Goal: Task Accomplishment & Management: Use online tool/utility

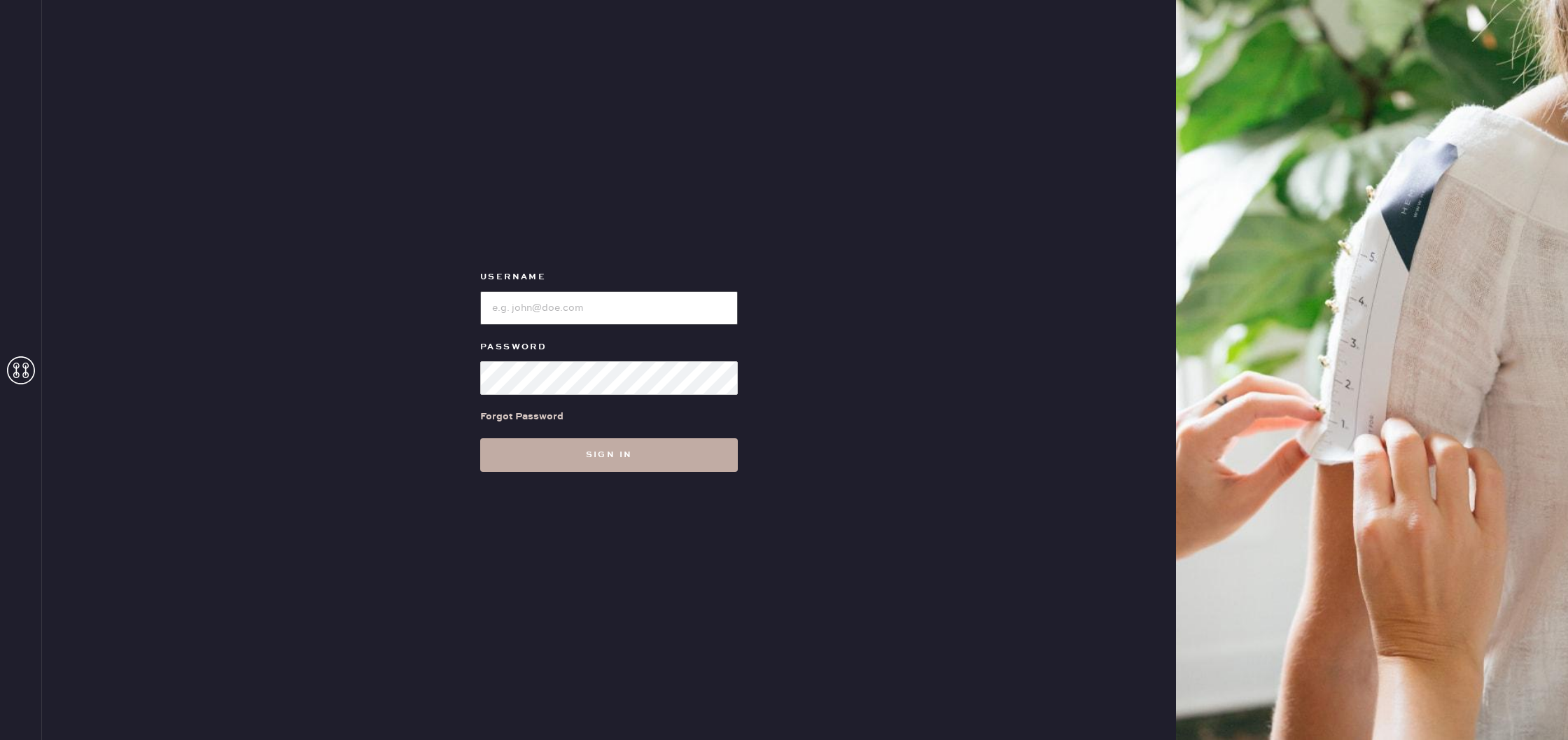
type input "reformationuppereastside"
click at [628, 448] on button "Sign in" at bounding box center [609, 455] width 258 height 33
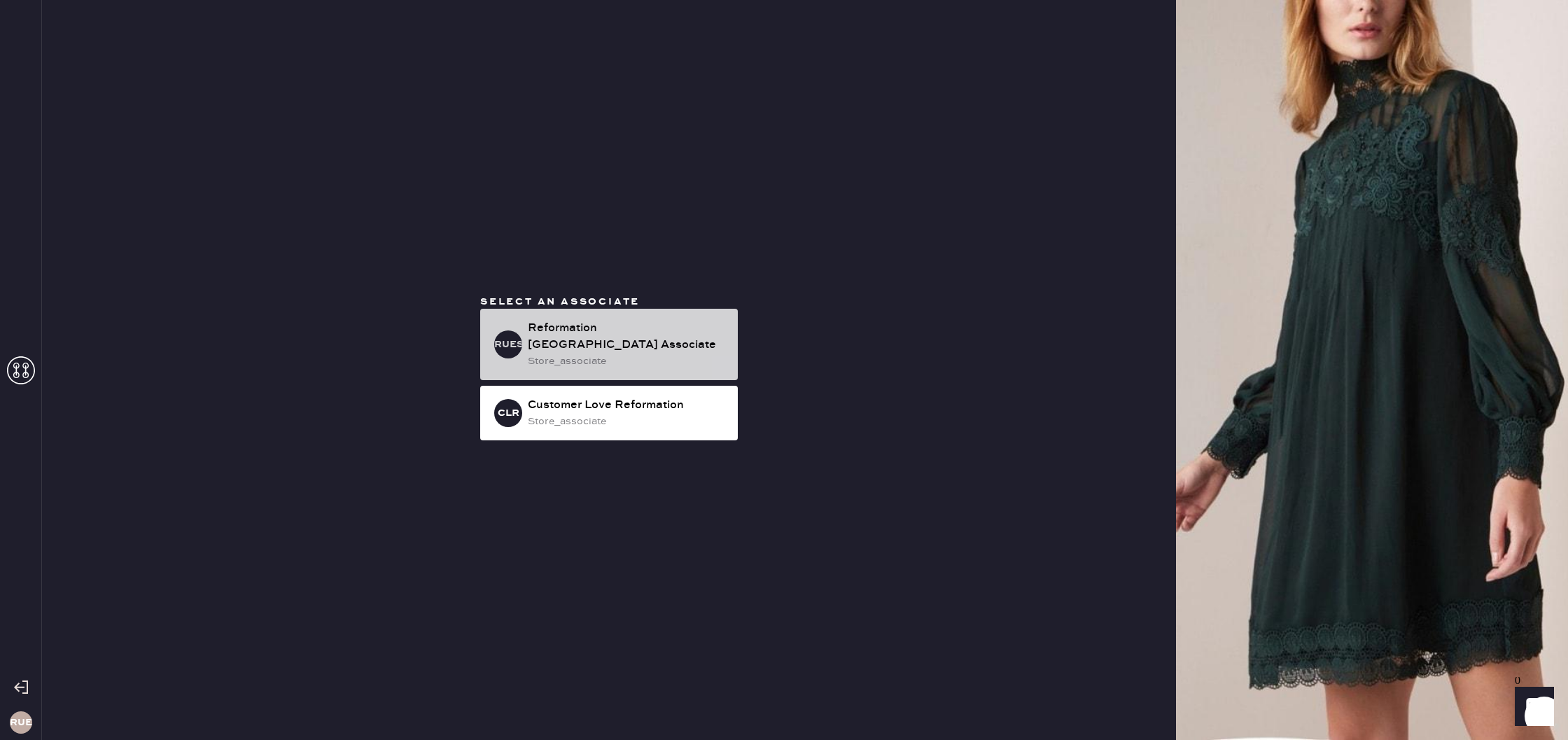
click at [634, 347] on div "Reformation [GEOGRAPHIC_DATA] Associate" at bounding box center [627, 336] width 199 height 33
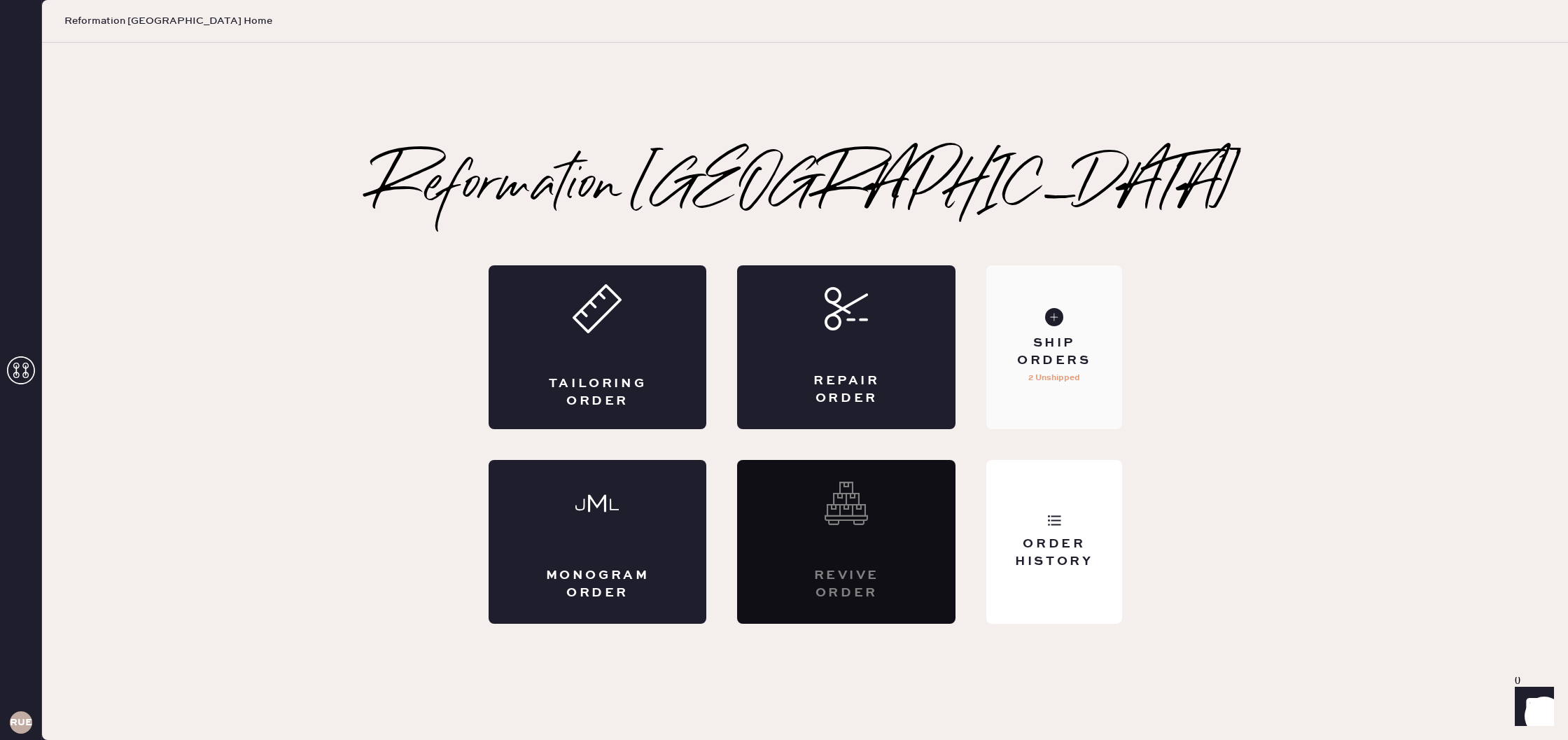
click at [1050, 359] on div "Ship Orders" at bounding box center [1054, 352] width 113 height 35
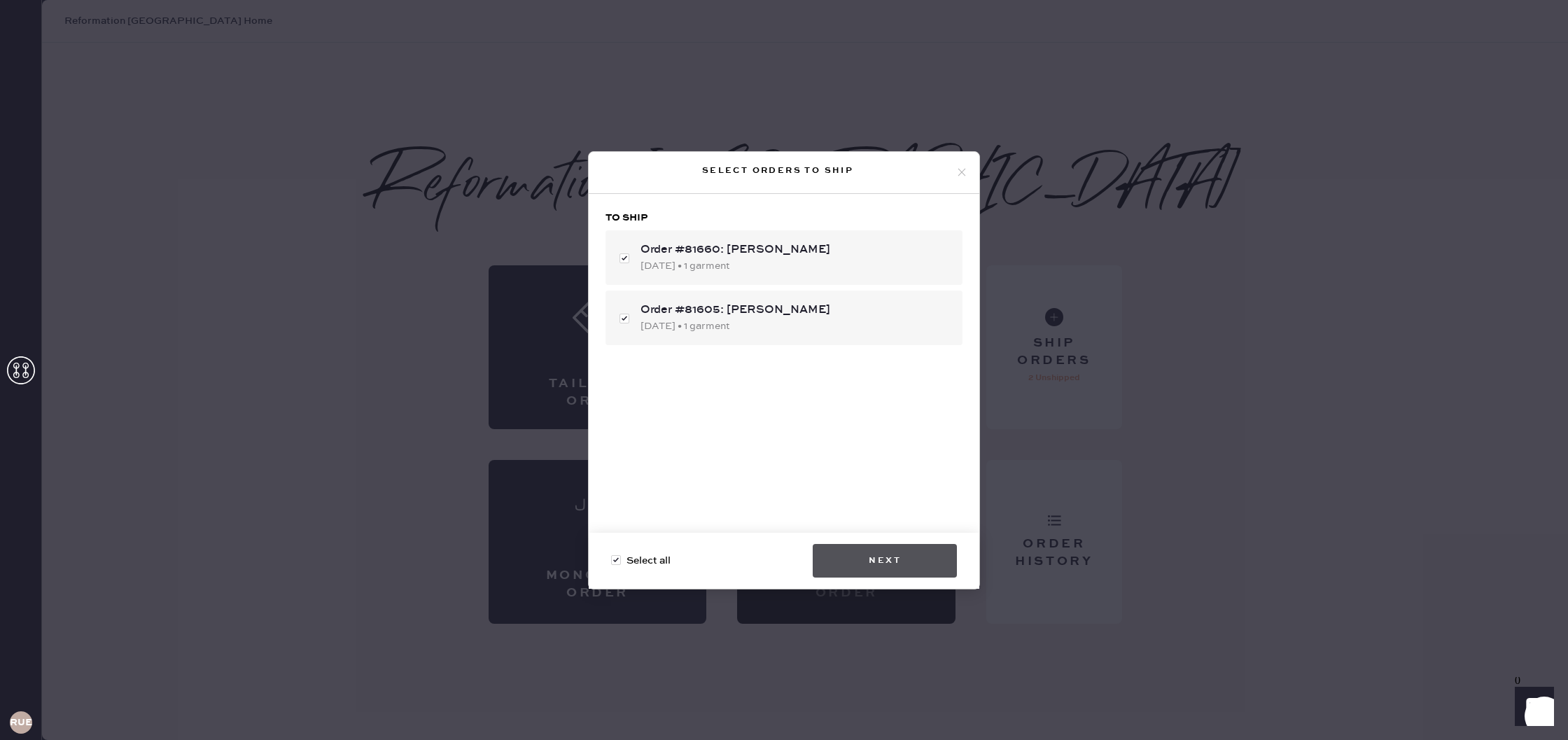
click at [915, 556] on button "Next" at bounding box center [885, 560] width 144 height 33
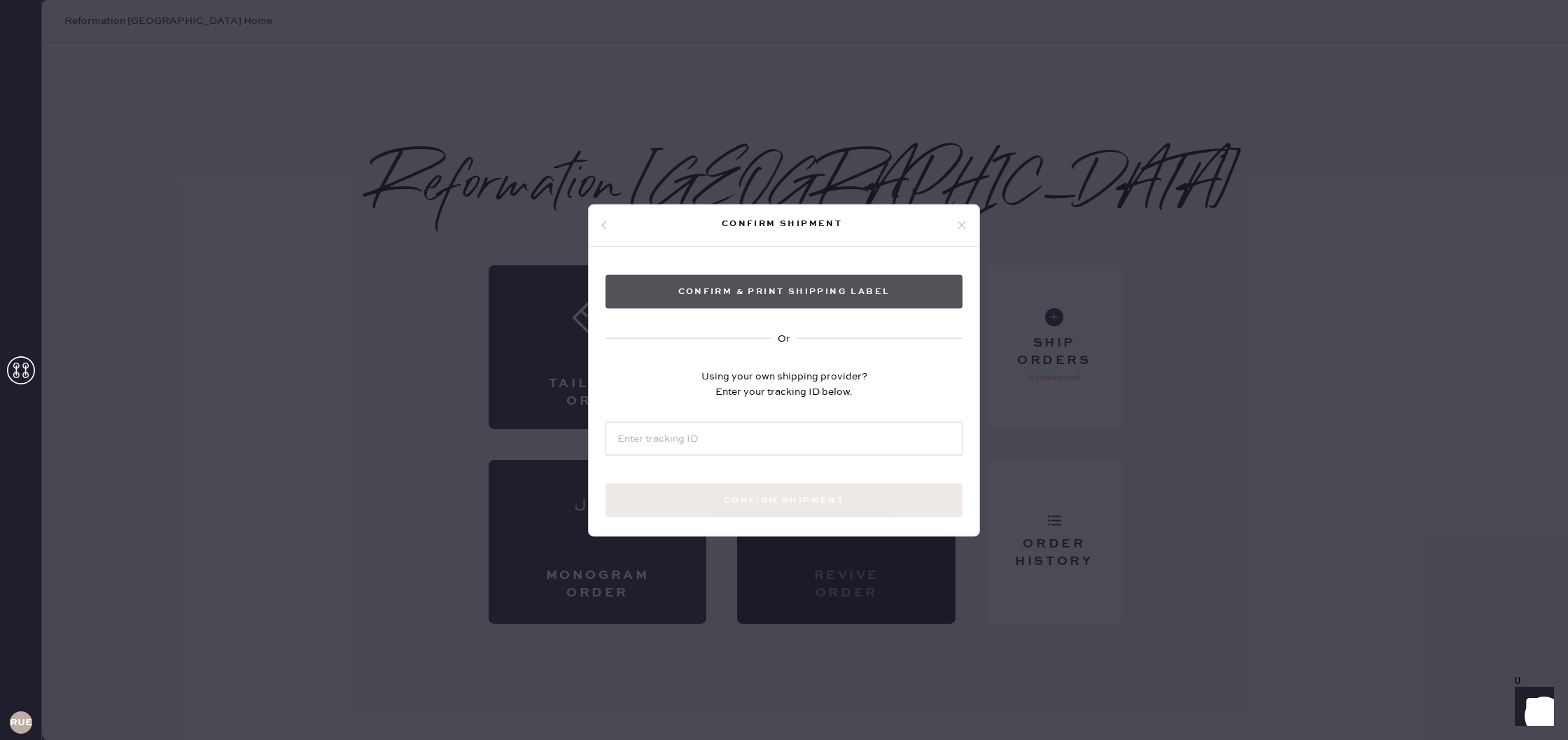
click at [848, 297] on button "Confirm & Print shipping label" at bounding box center [784, 290] width 357 height 33
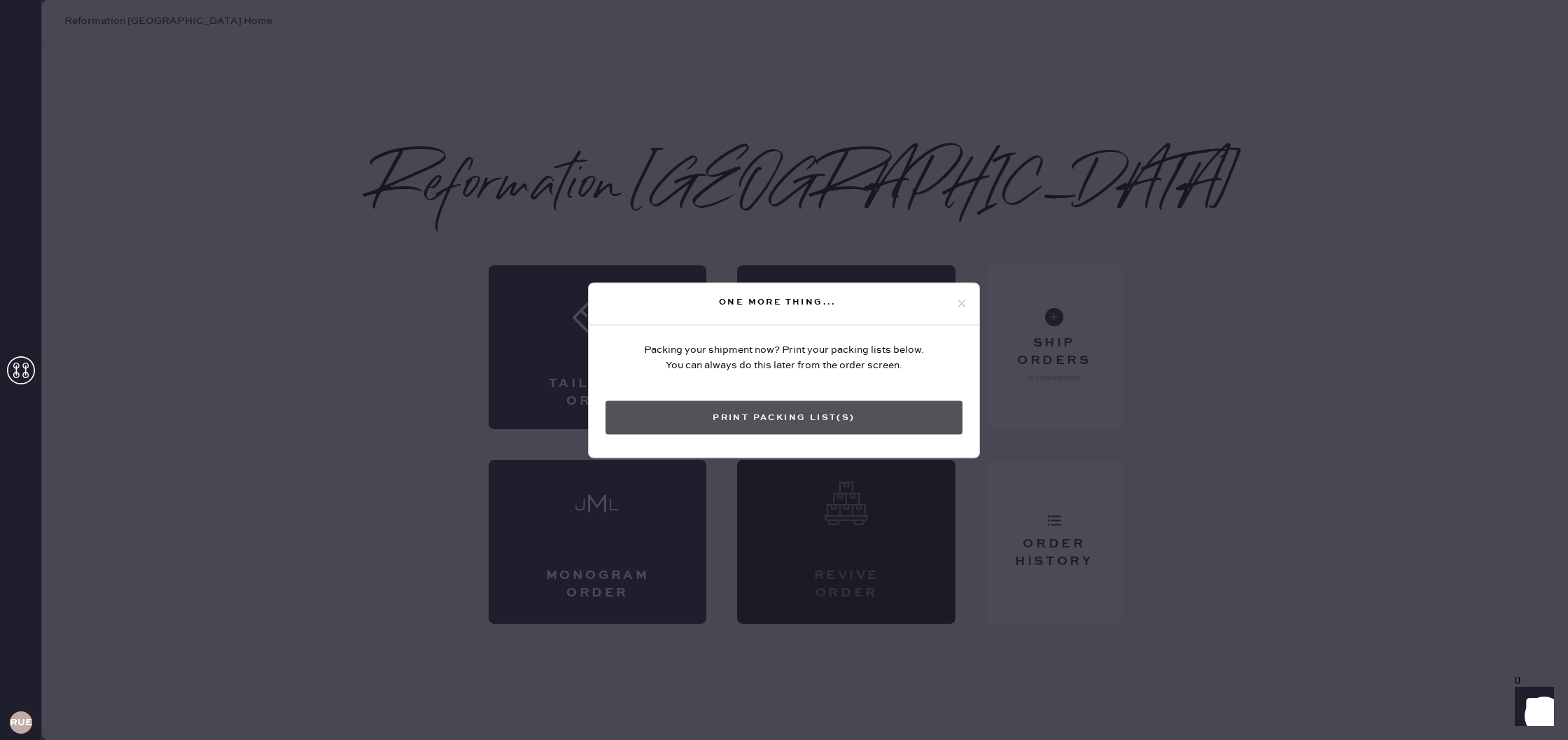
click at [848, 417] on button "Print Packing List(s)" at bounding box center [784, 416] width 357 height 33
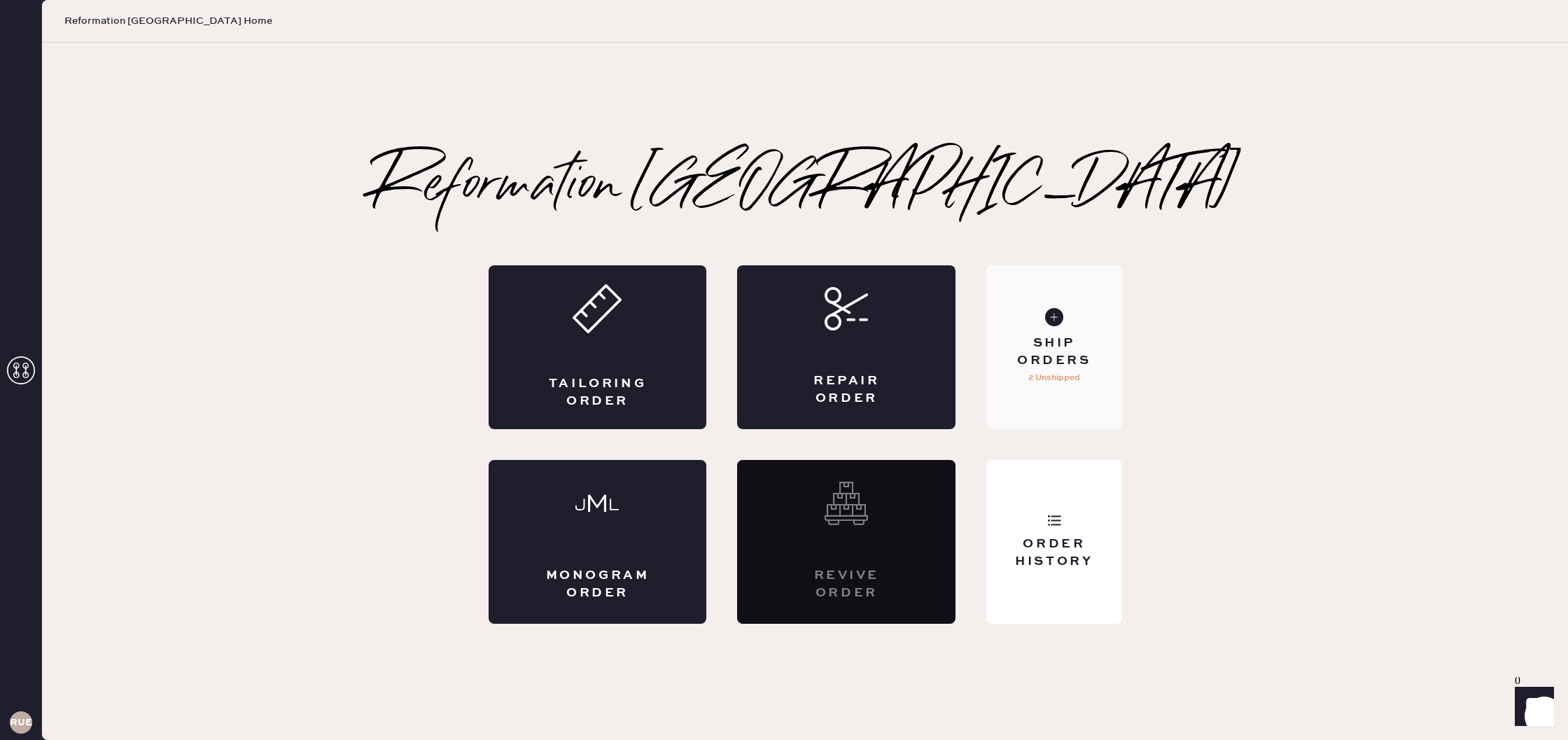
click at [1044, 363] on div "Ship Orders" at bounding box center [1054, 352] width 113 height 35
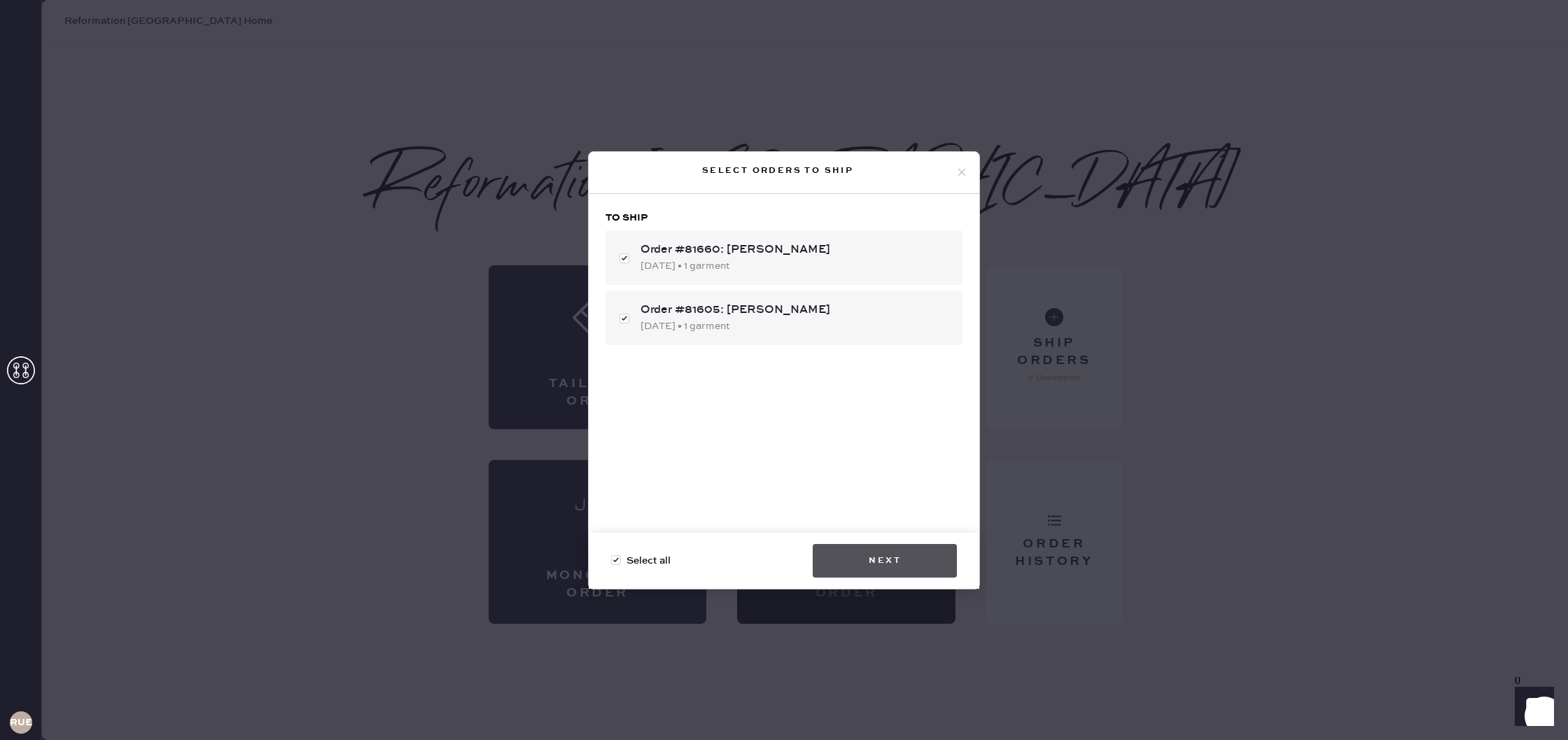
click at [907, 561] on button "Next" at bounding box center [885, 560] width 144 height 33
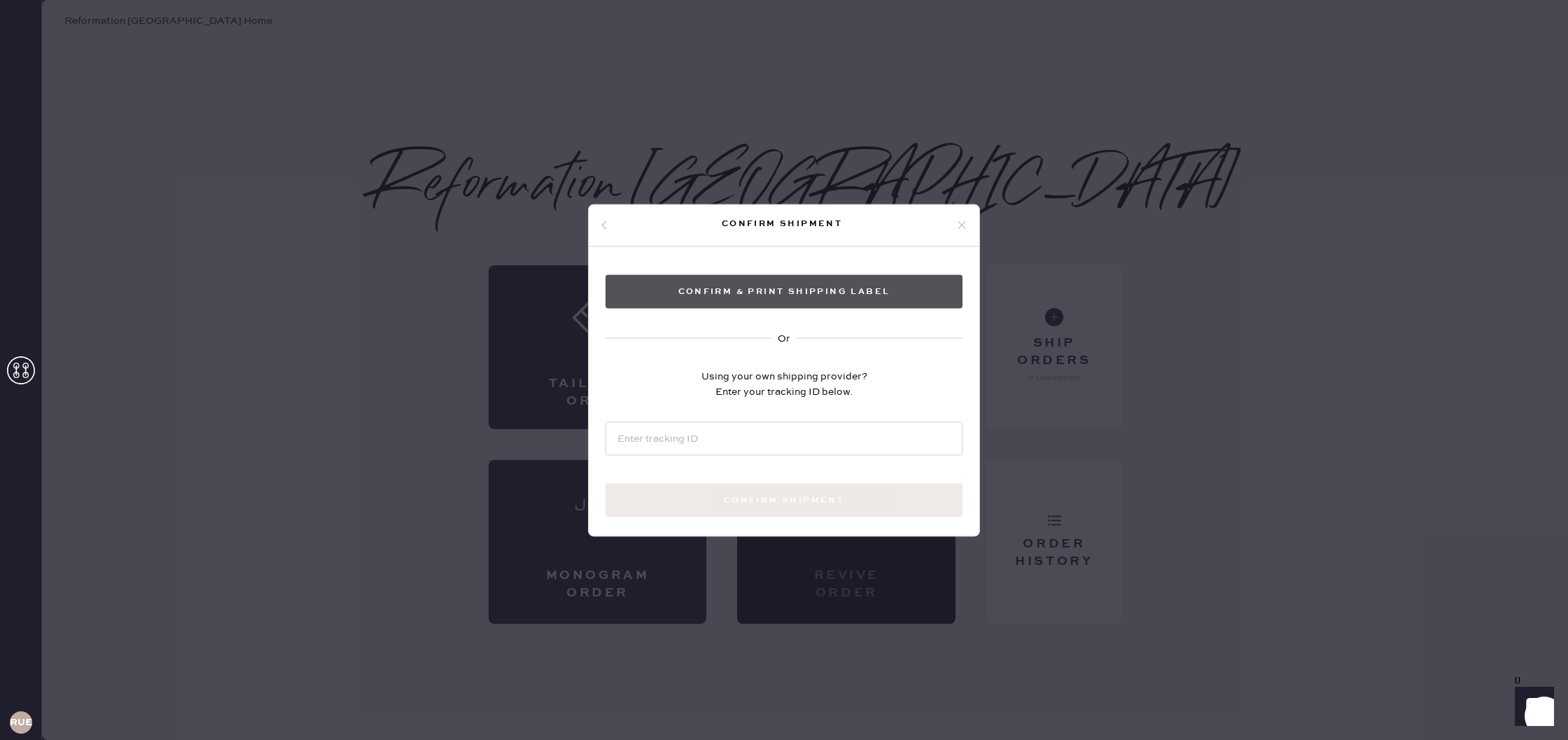
click at [796, 294] on button "Confirm & Print shipping label" at bounding box center [784, 290] width 357 height 33
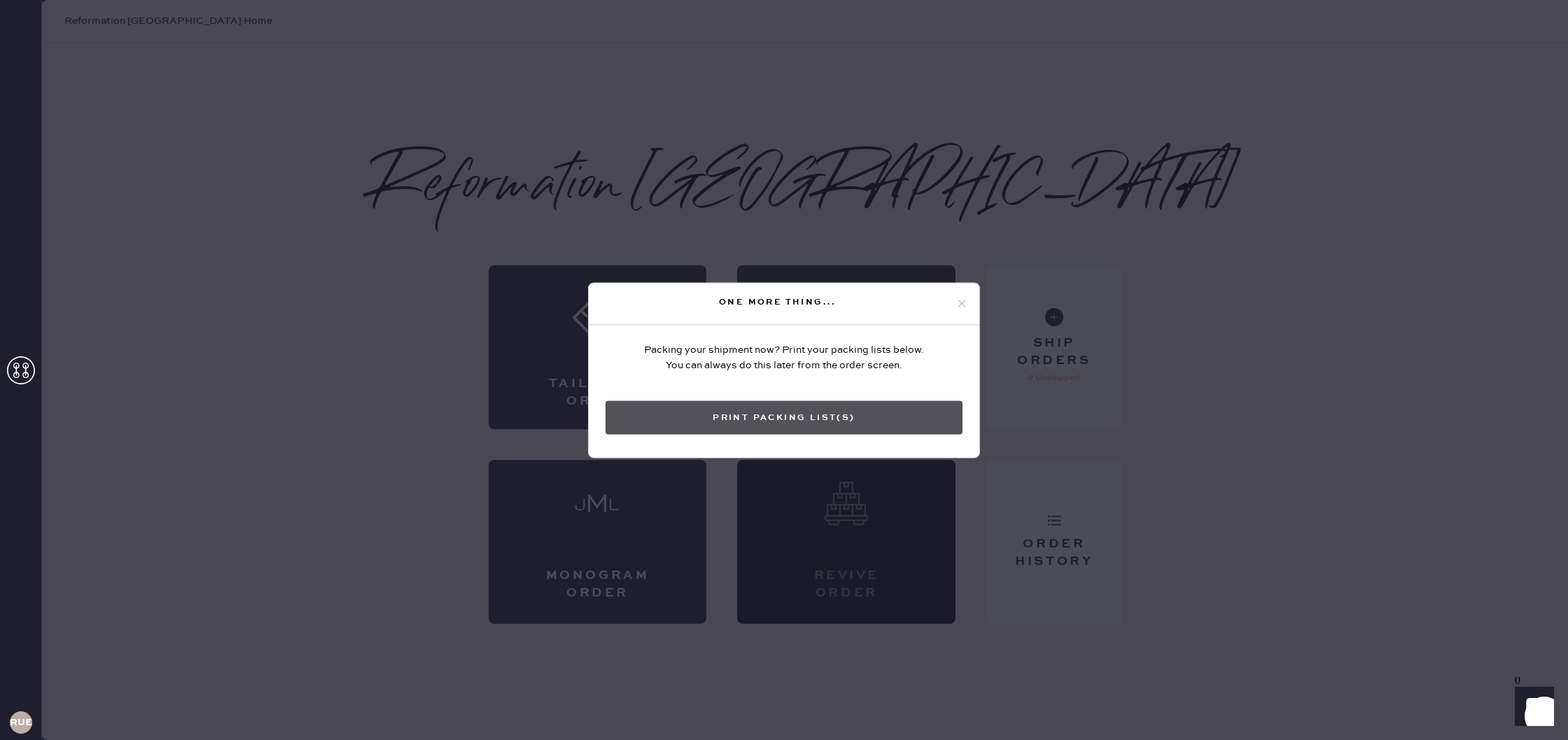
click at [867, 421] on button "Print Packing List(s)" at bounding box center [784, 416] width 357 height 33
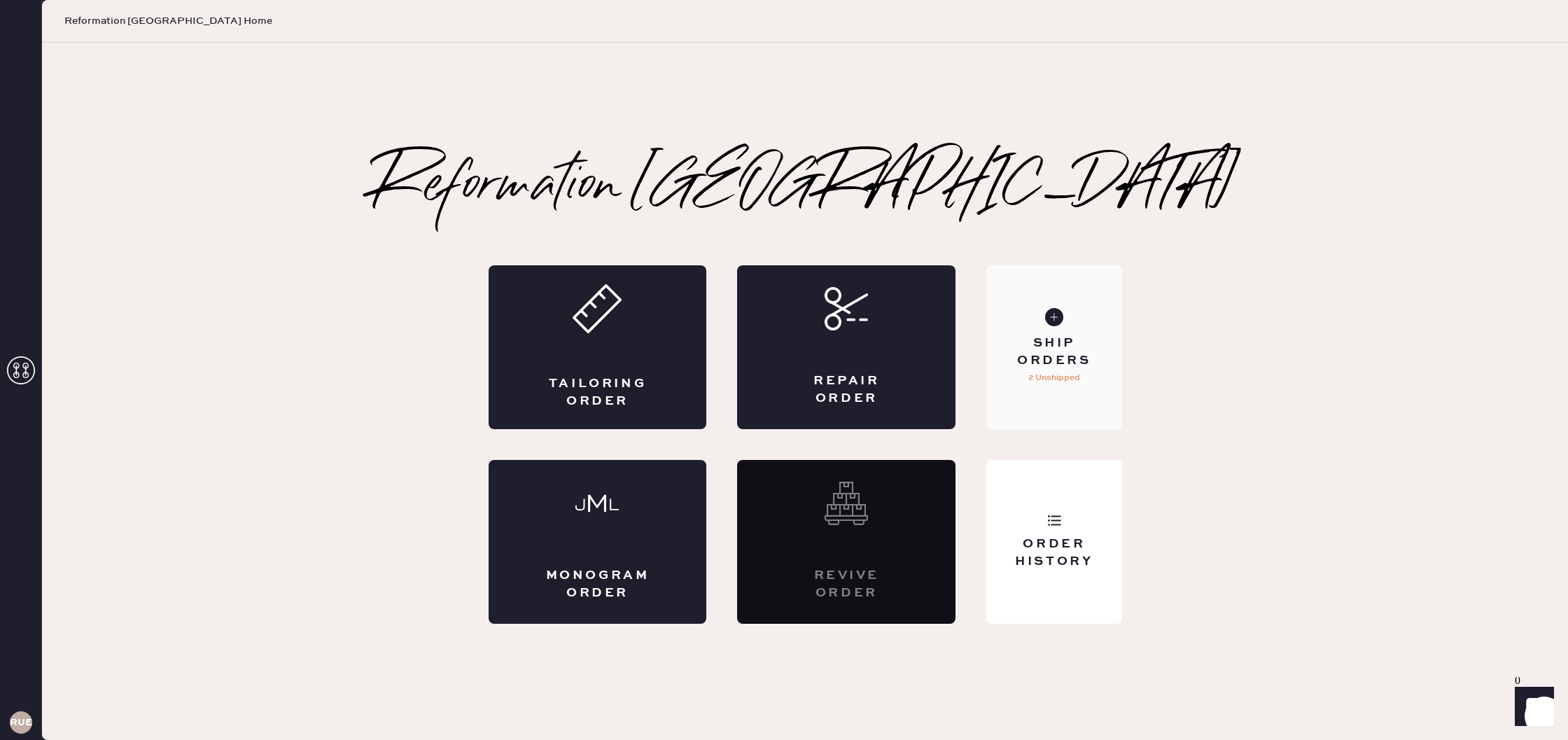
click at [1057, 317] on use at bounding box center [1054, 317] width 18 height 18
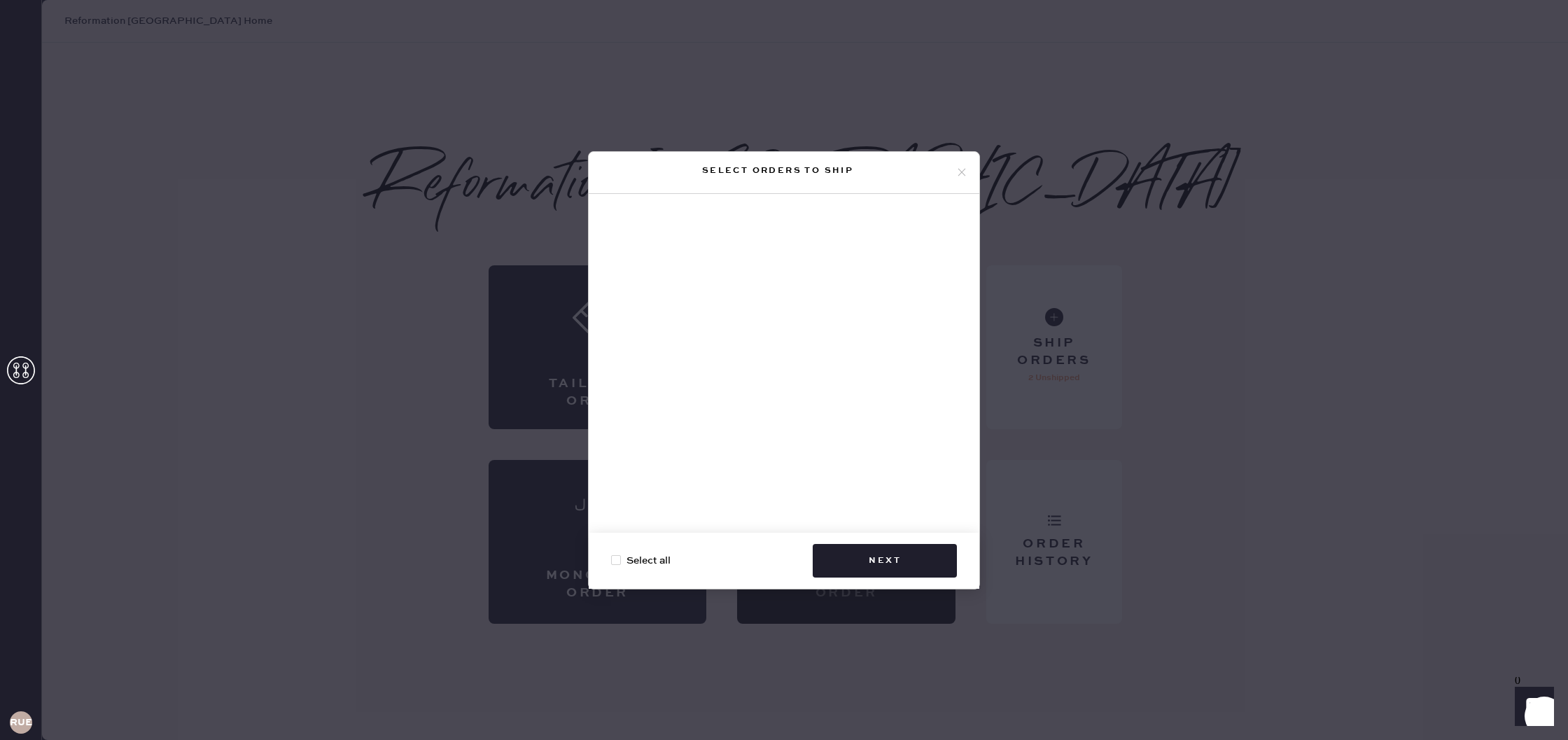
click at [652, 564] on span "Select all" at bounding box center [648, 561] width 44 height 15
click at [612, 553] on input "Select all" at bounding box center [611, 553] width 1 height 1
click at [618, 563] on div at bounding box center [615, 559] width 9 height 9
click at [612, 553] on input "Select all" at bounding box center [611, 553] width 1 height 1
checkbox input "true"
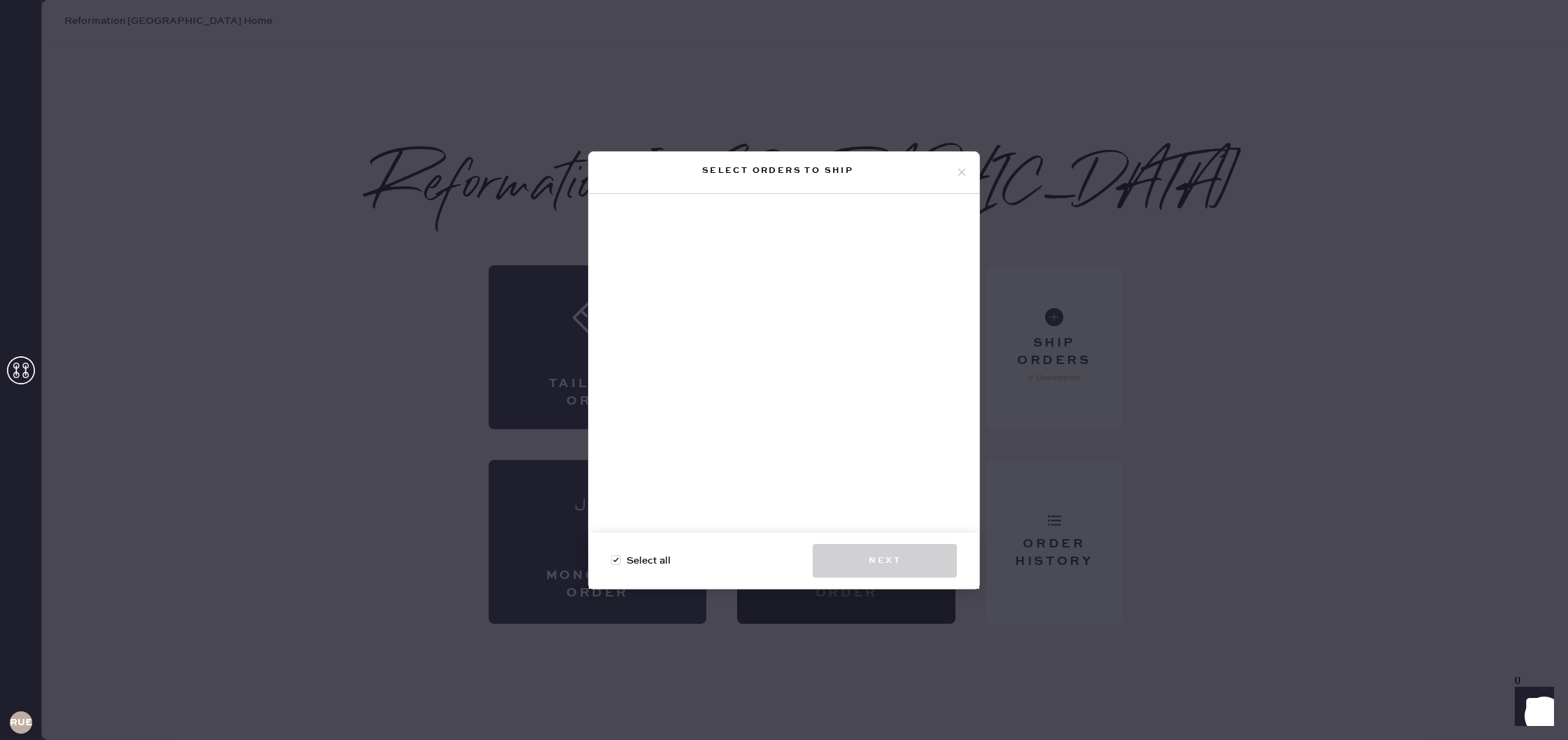
click at [961, 166] on icon at bounding box center [961, 172] width 13 height 13
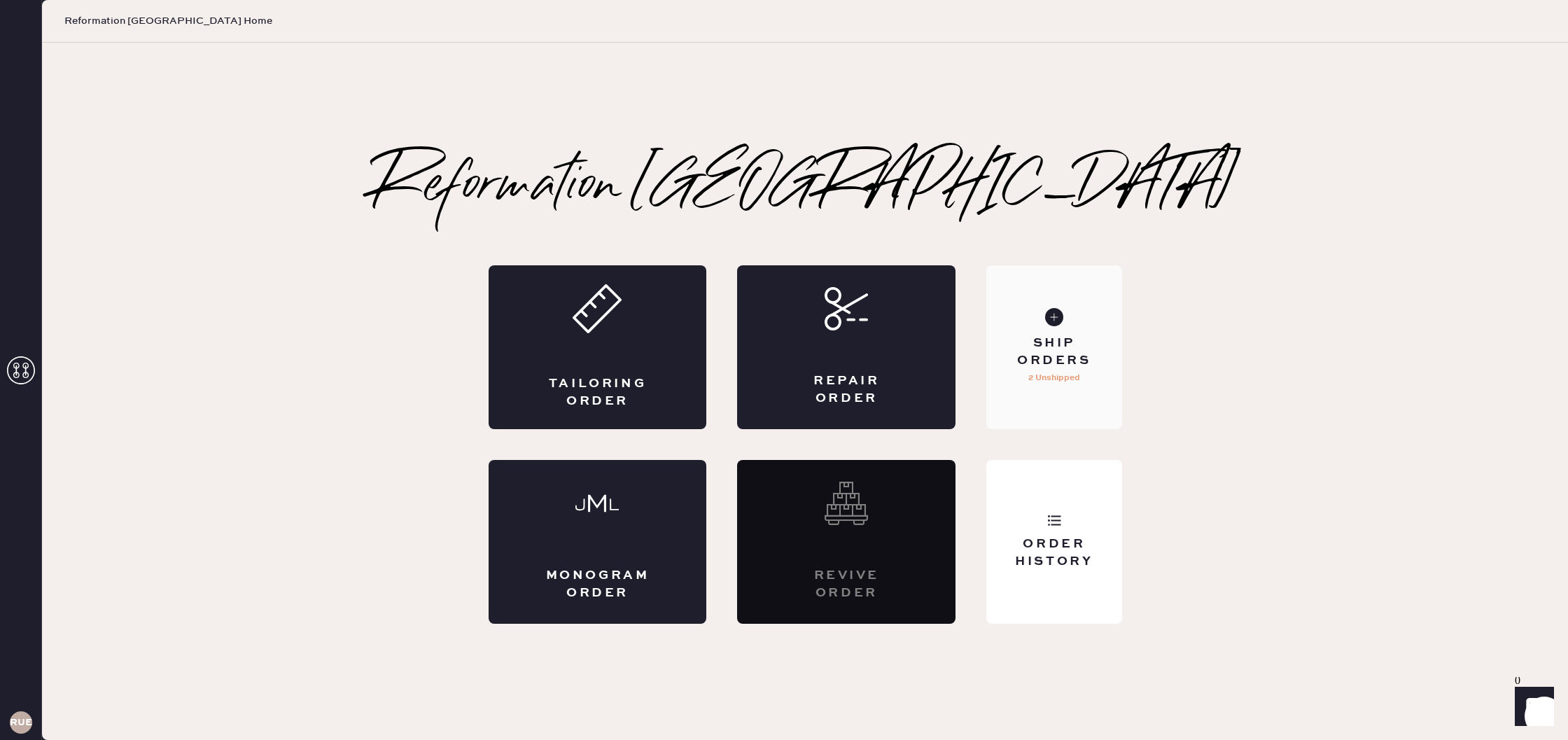
click at [1067, 401] on div "Ship Orders 2 Unshipped" at bounding box center [1054, 347] width 135 height 164
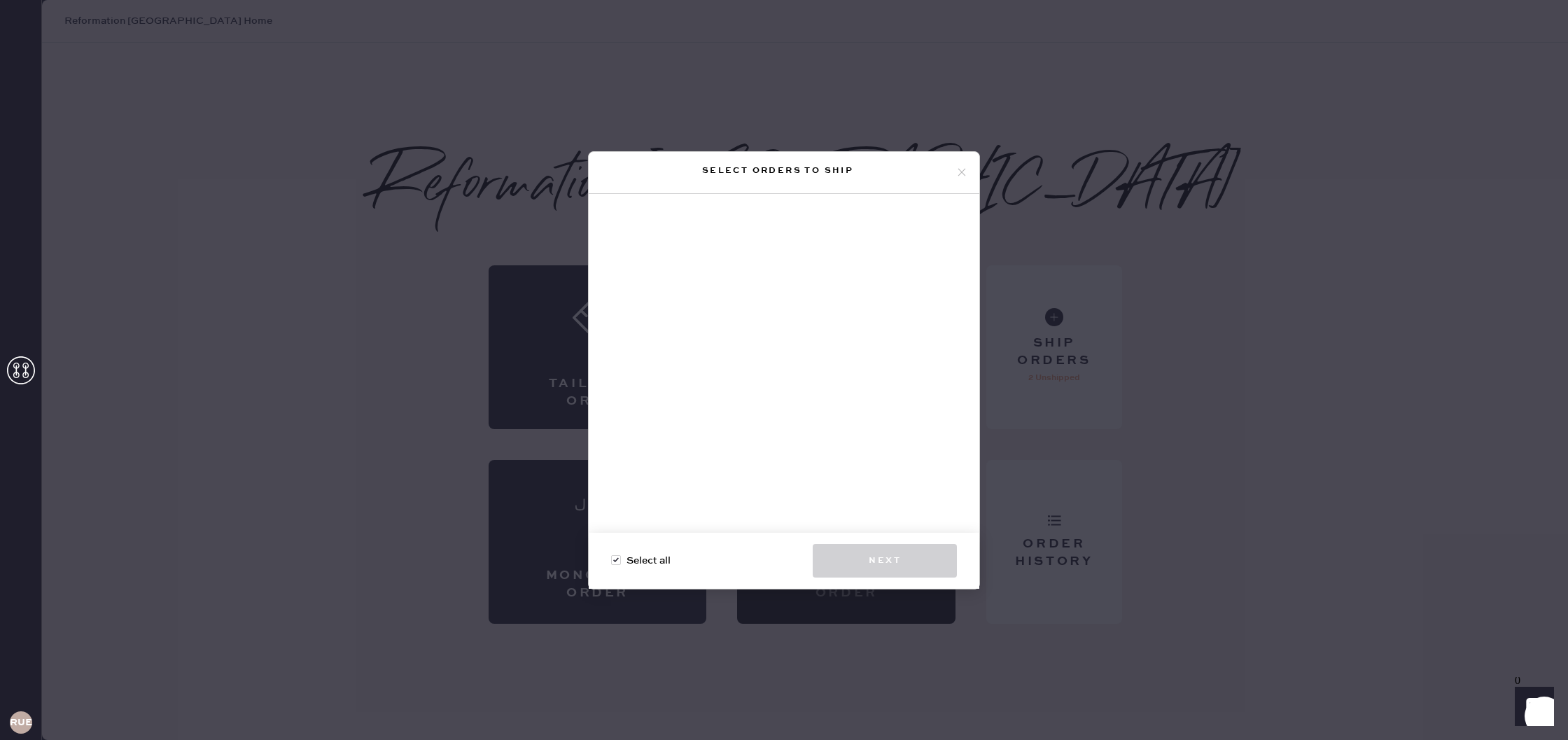
click at [617, 560] on div at bounding box center [615, 559] width 9 height 9
click at [612, 553] on input "Select all" at bounding box center [611, 553] width 1 height 1
checkbox input "true"
click at [961, 173] on use at bounding box center [962, 172] width 8 height 8
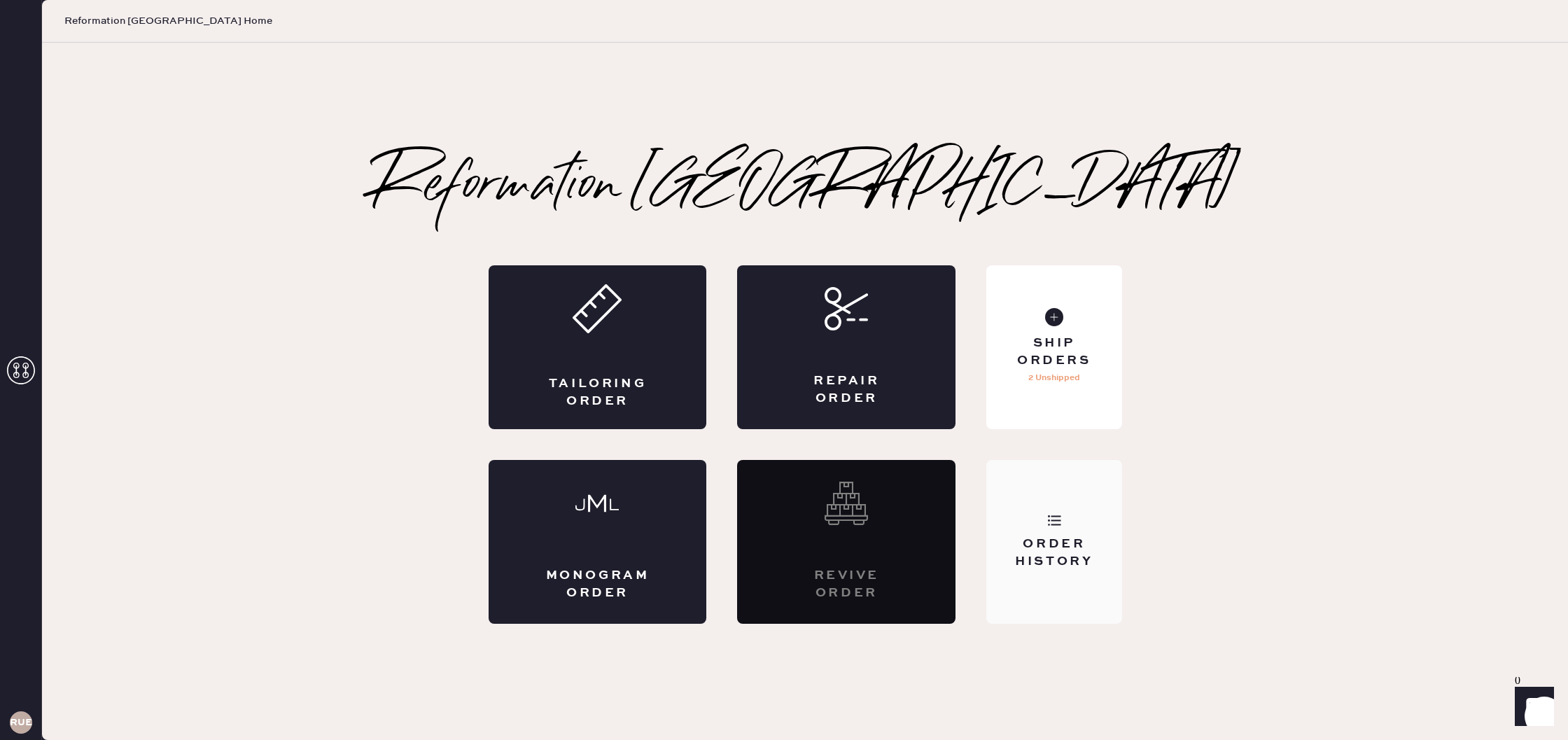
click at [1060, 566] on div "Order History" at bounding box center [1054, 552] width 113 height 35
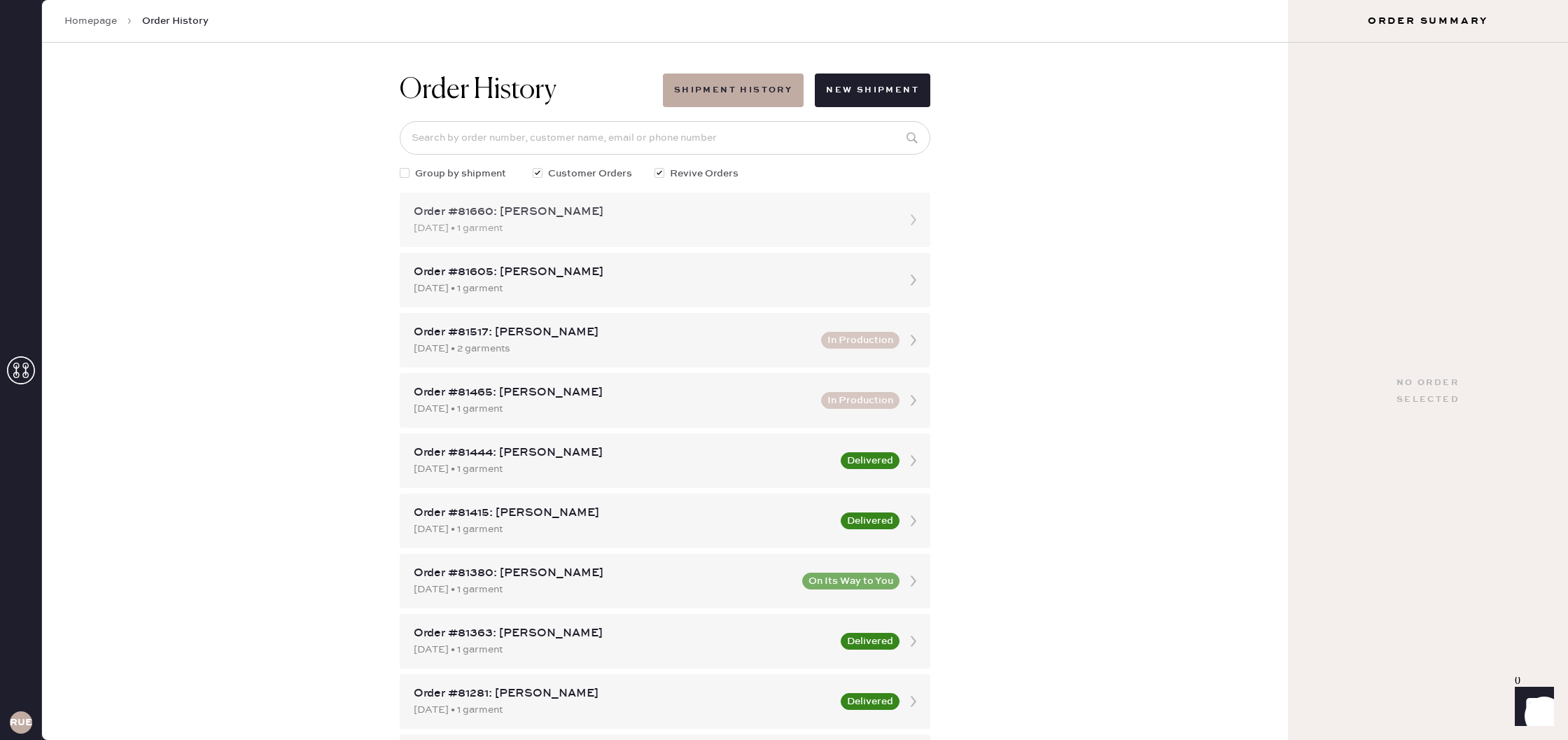
click at [633, 207] on div "Order #81660: [PERSON_NAME]" at bounding box center [652, 212] width 477 height 17
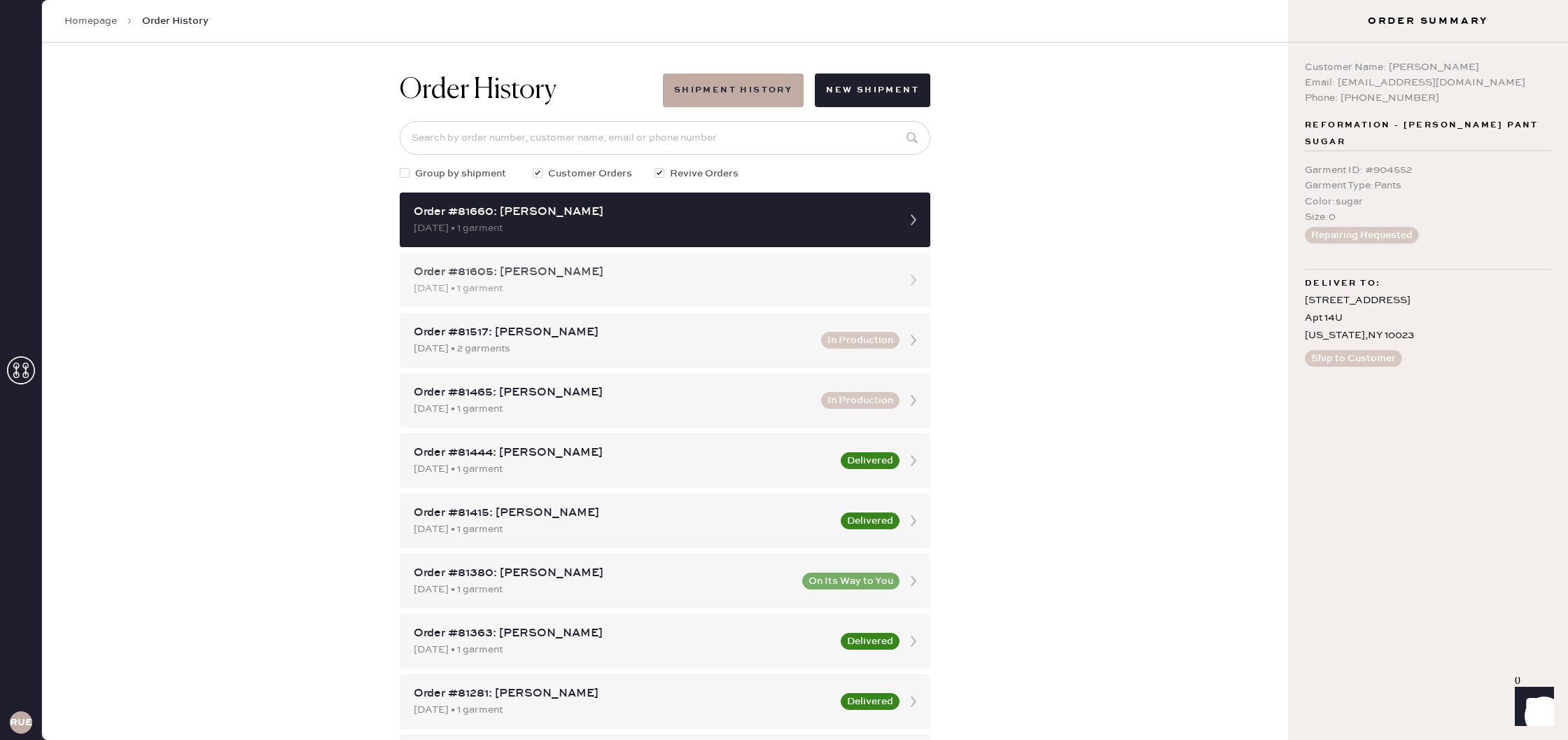
click at [659, 299] on div "Order #81605: [PERSON_NAME] [DATE] • 1 garment" at bounding box center [665, 280] width 530 height 55
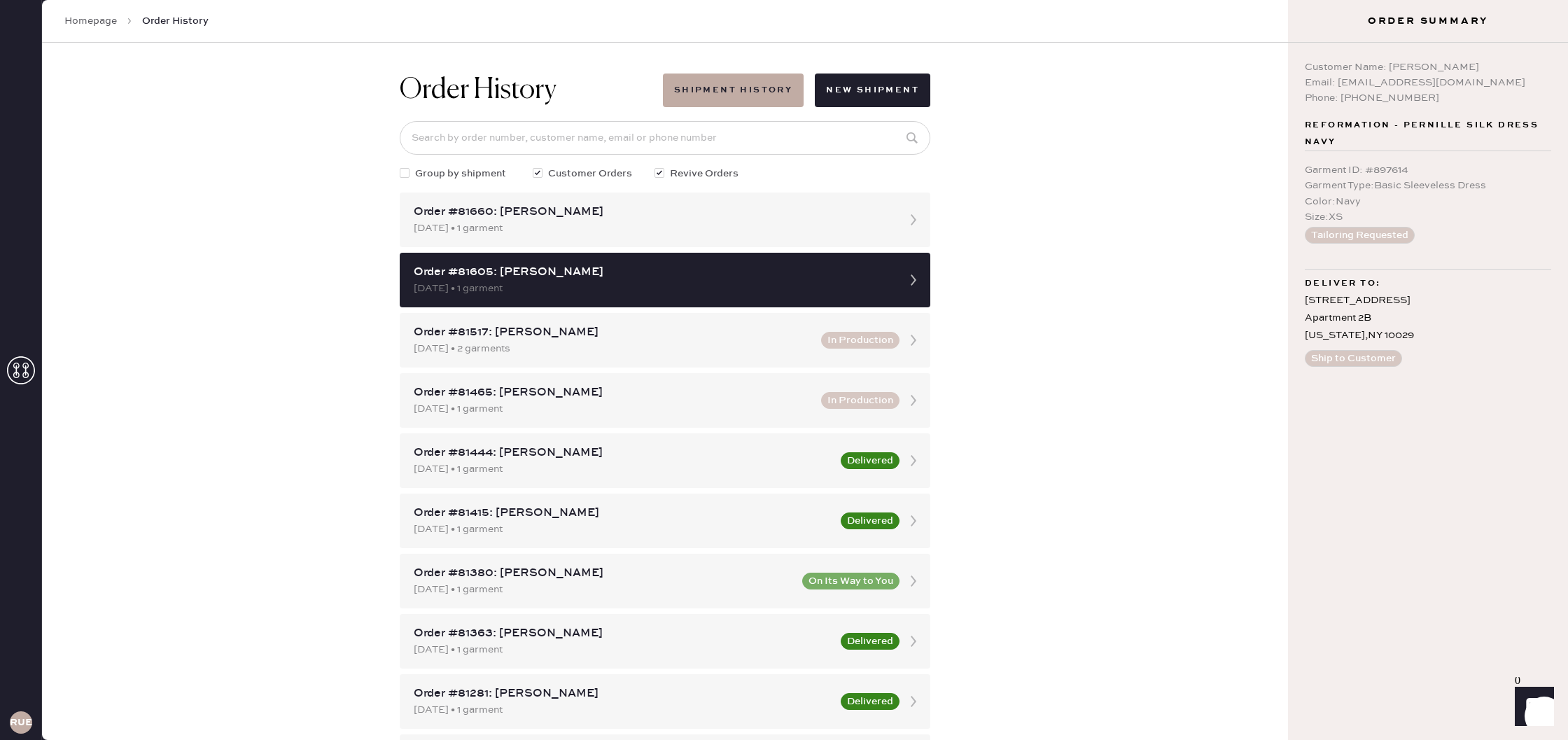
drag, startPoint x: 119, startPoint y: 34, endPoint x: 103, endPoint y: 21, distance: 20.6
click at [116, 30] on div "Homepage Order History" at bounding box center [665, 21] width 1247 height 43
click at [103, 21] on link "Homepage" at bounding box center [90, 21] width 52 height 14
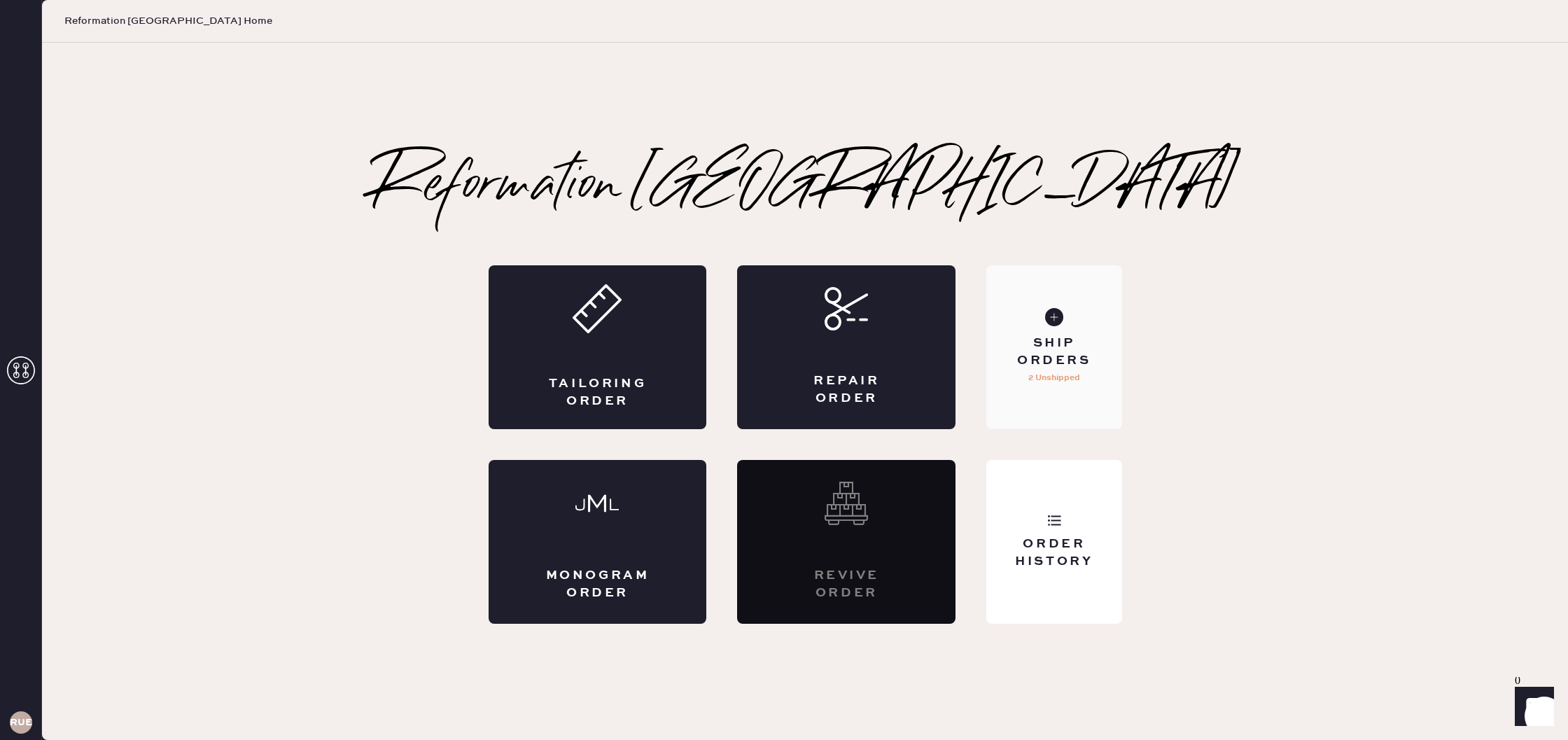
click at [1021, 348] on div "Ship Orders" at bounding box center [1054, 352] width 113 height 35
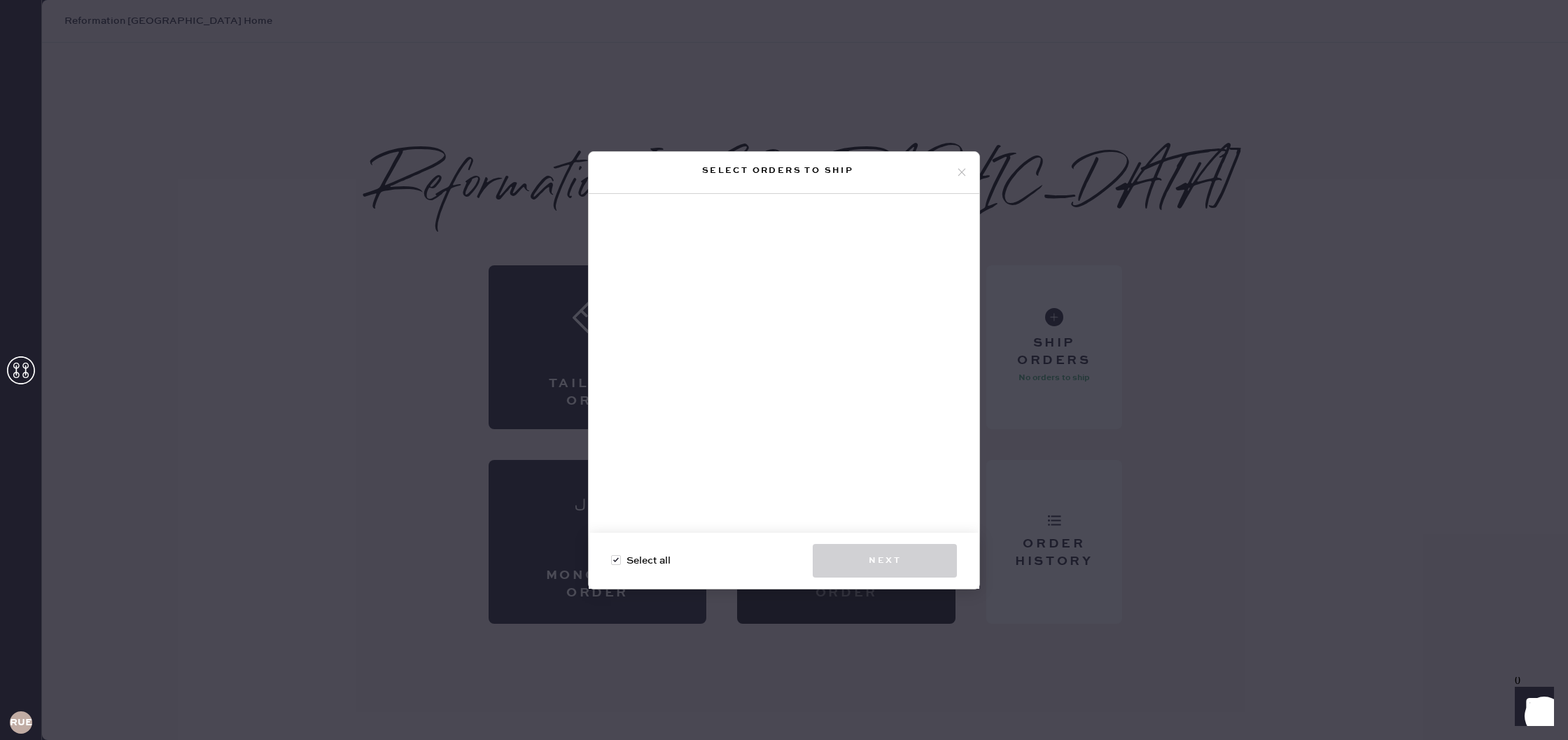
click at [1055, 361] on div "Select orders to ship Select all Next" at bounding box center [784, 370] width 1568 height 740
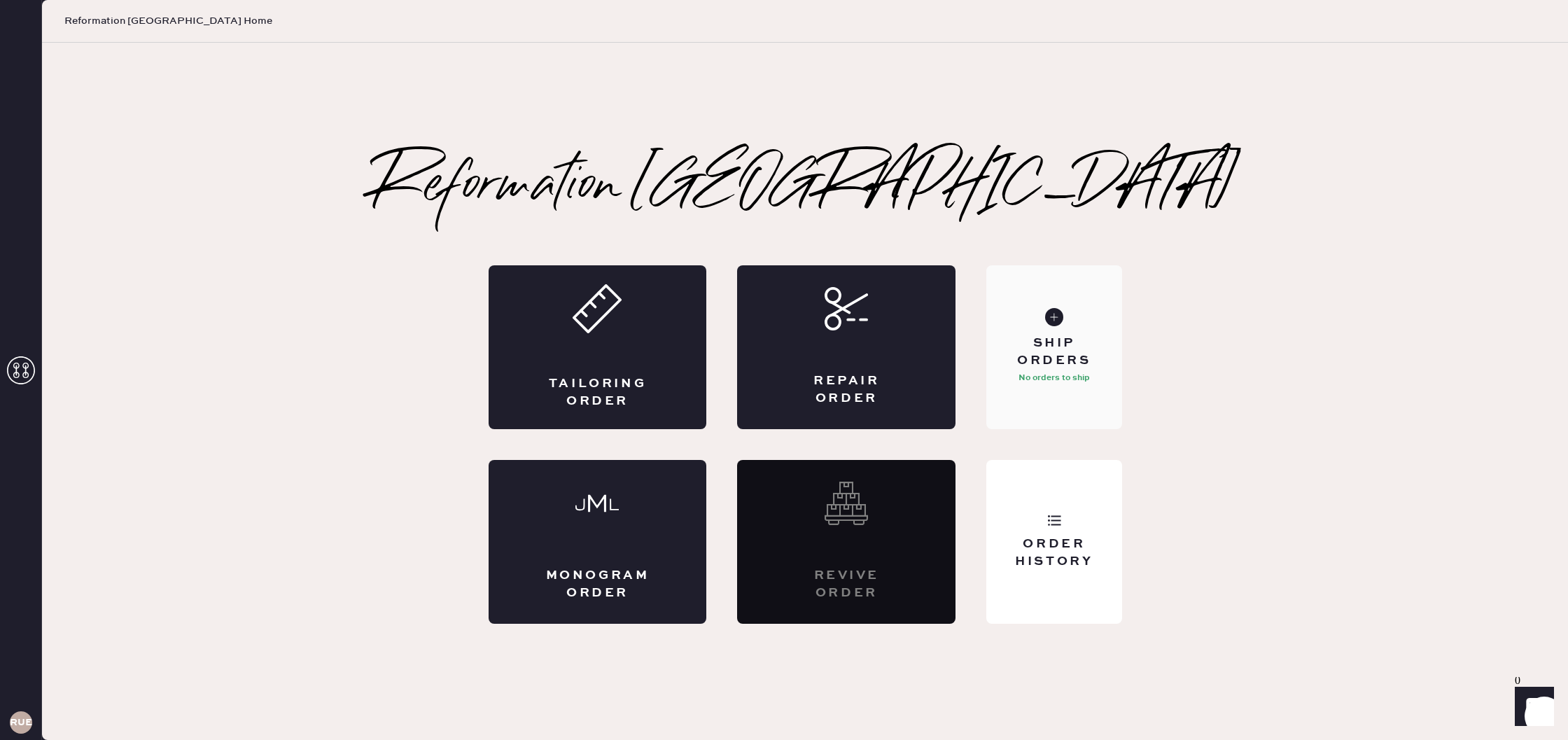
click at [1005, 353] on div "Ship Orders" at bounding box center [1054, 352] width 113 height 35
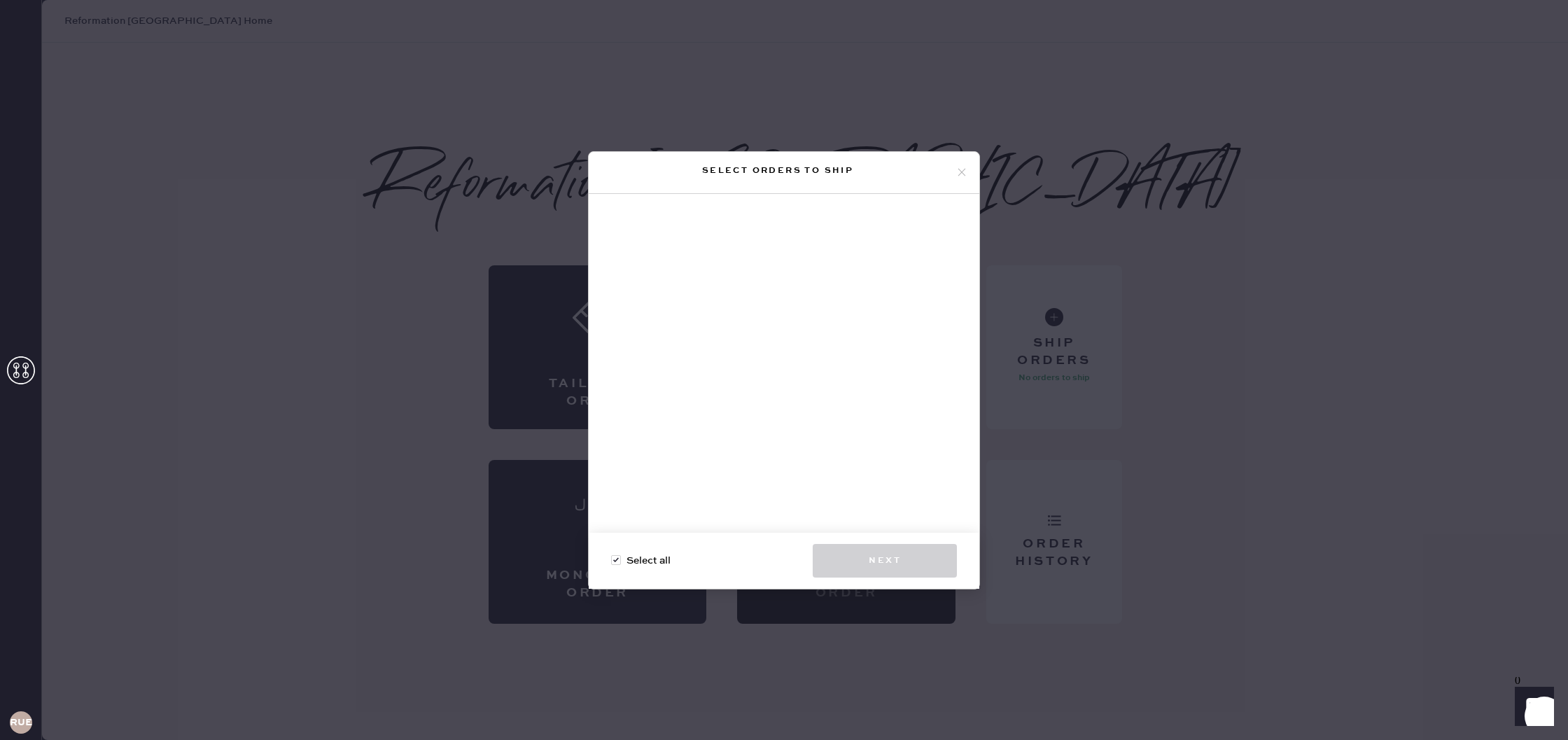
click at [962, 170] on icon at bounding box center [961, 172] width 13 height 13
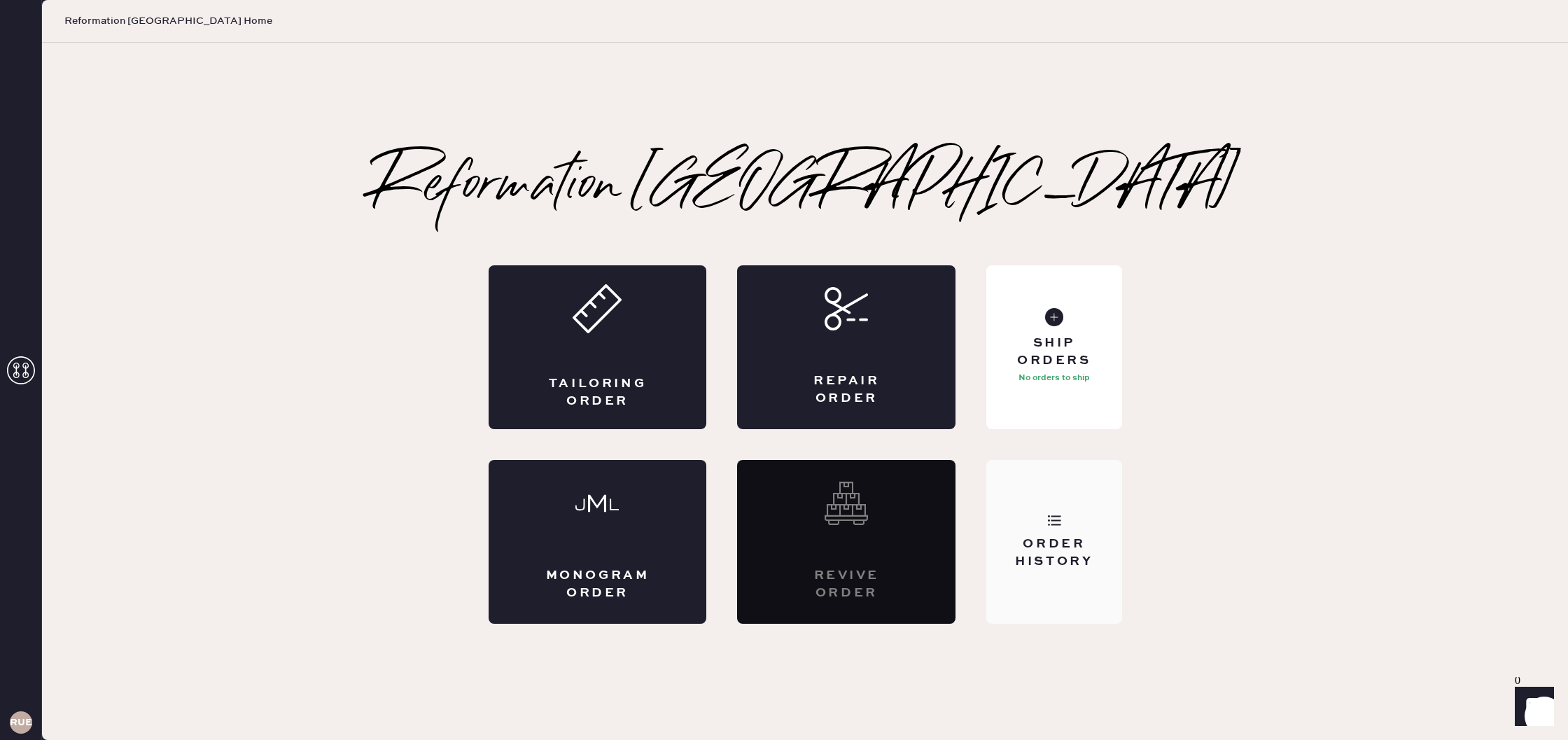
click at [1048, 512] on div "Order History" at bounding box center [1054, 541] width 135 height 164
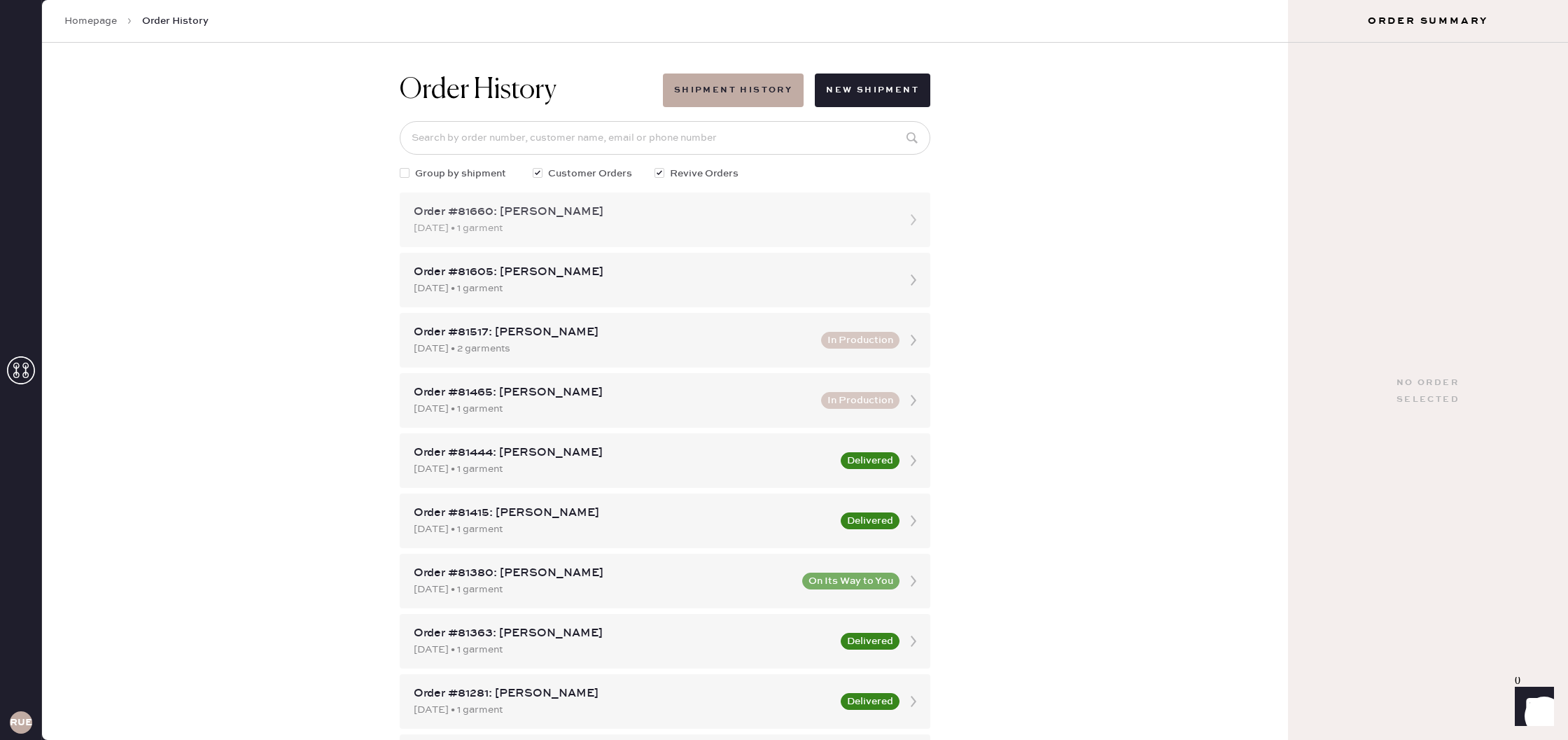
click at [772, 226] on div "[DATE] • 1 garment" at bounding box center [652, 228] width 477 height 15
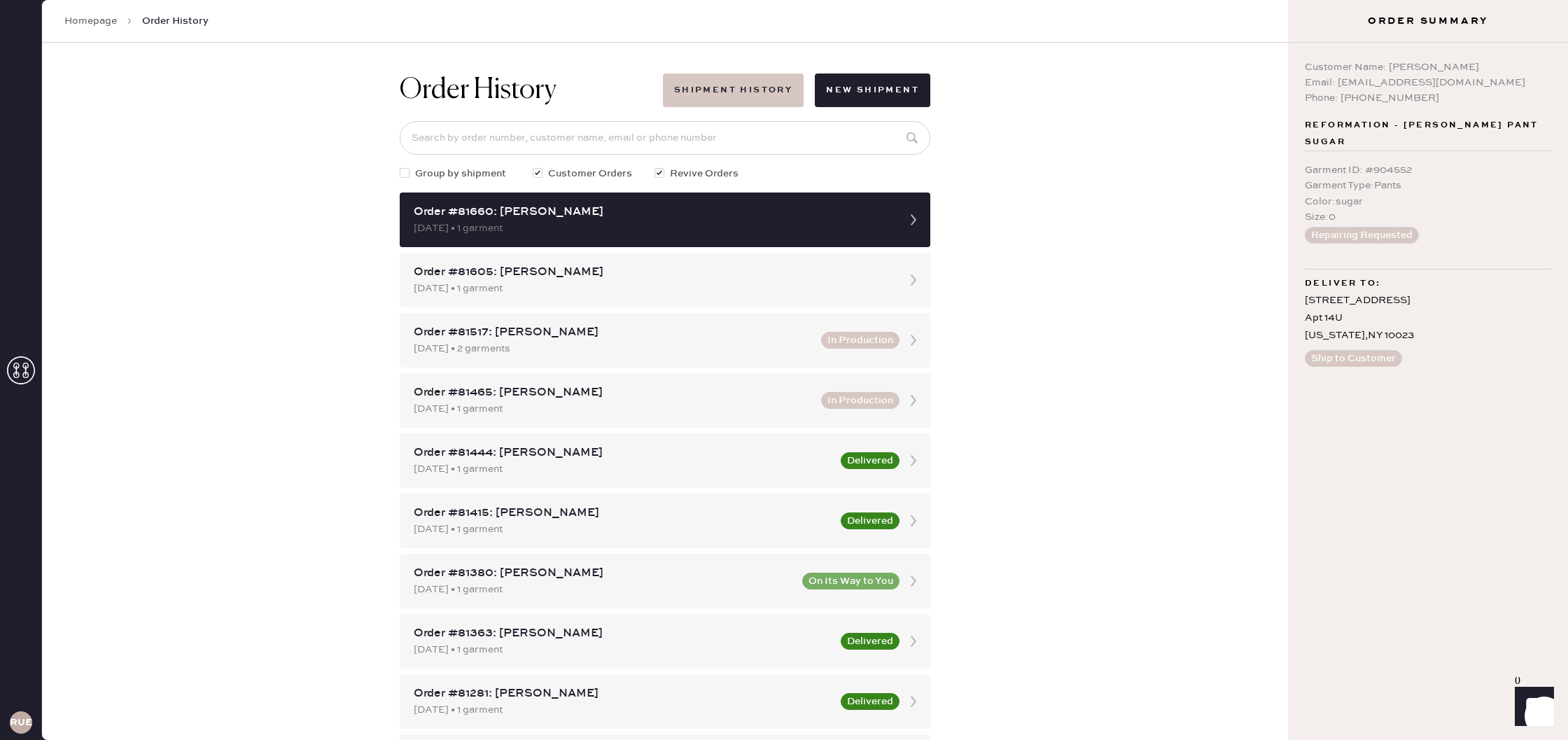
click at [751, 95] on button "Shipment History" at bounding box center [733, 90] width 141 height 33
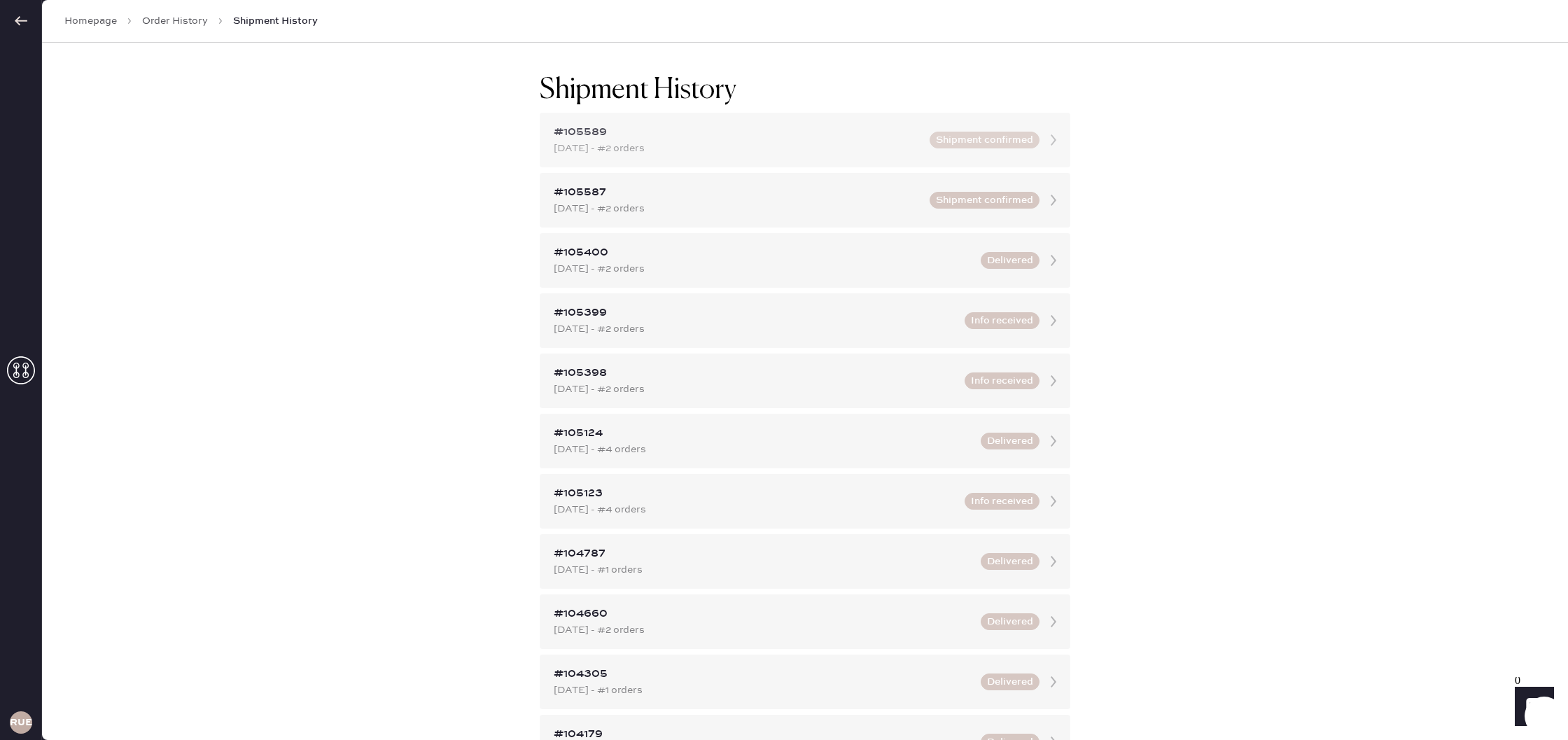
click at [968, 140] on button "Shipment confirmed" at bounding box center [984, 140] width 110 height 17
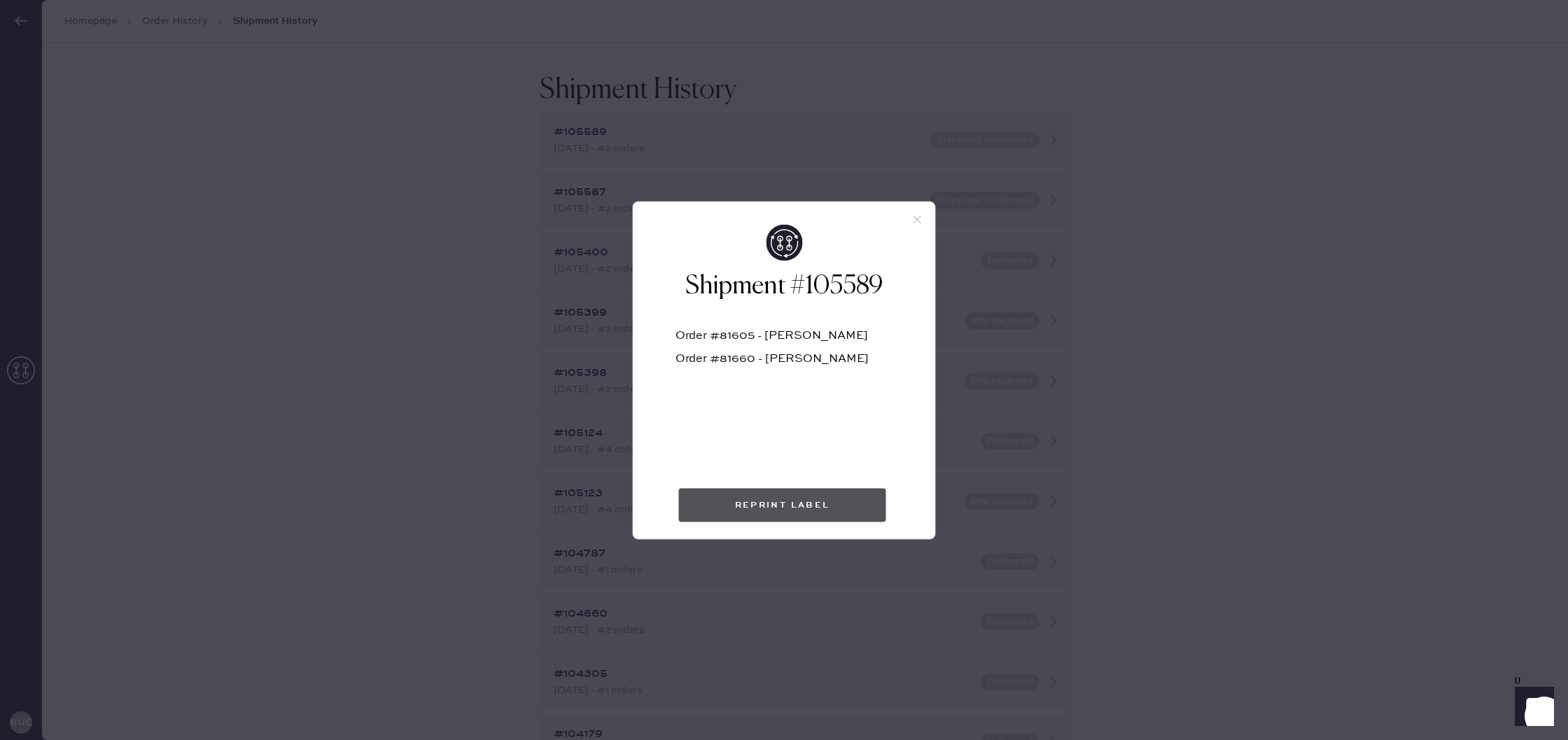
click at [787, 506] on button "Reprint Label" at bounding box center [783, 504] width 207 height 33
